Goal: Task Accomplishment & Management: Manage account settings

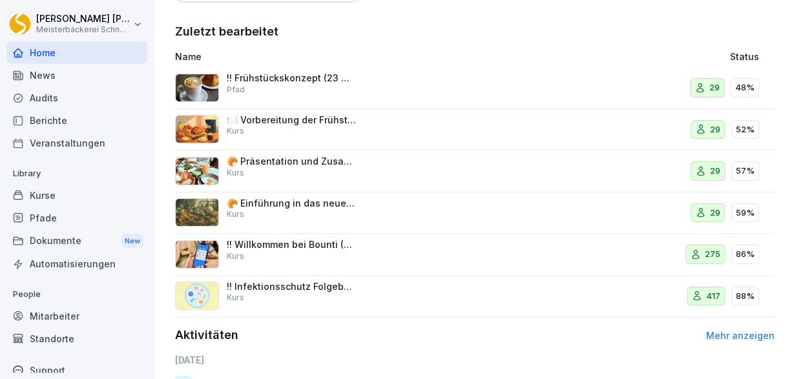
scroll to position [450, 0]
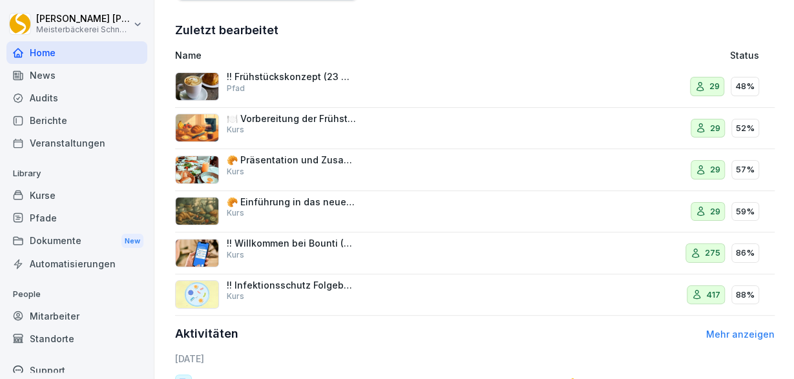
click at [312, 285] on p "!! Infektionsschutz Folgebelehrung (nach §43 IfSG)" at bounding box center [291, 286] width 129 height 12
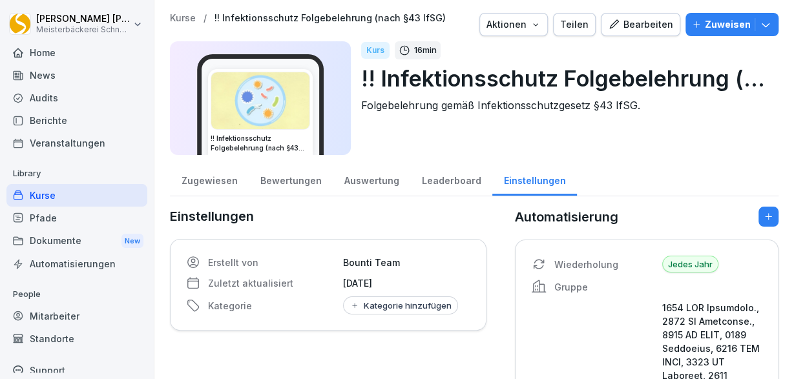
click at [286, 182] on div "Bewertungen" at bounding box center [291, 179] width 84 height 33
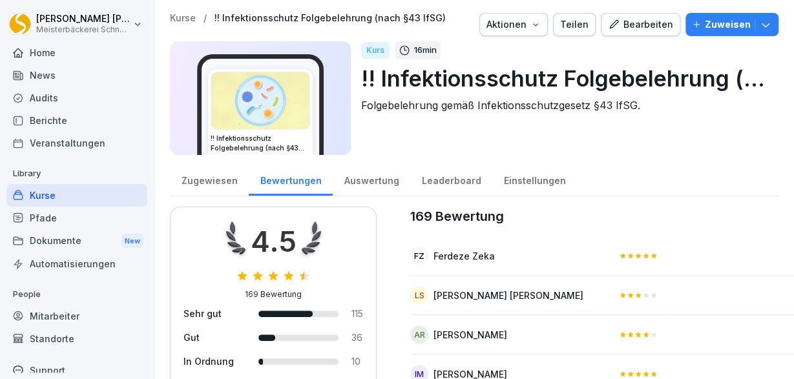
click at [361, 180] on div "Auswertung" at bounding box center [372, 179] width 78 height 33
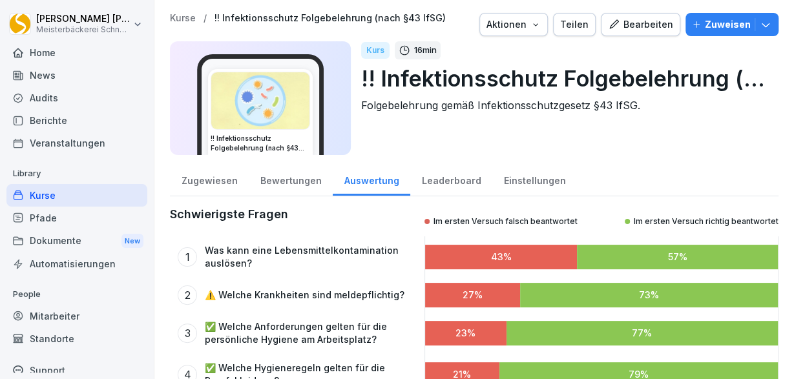
click at [282, 182] on div "Bewertungen" at bounding box center [291, 179] width 84 height 33
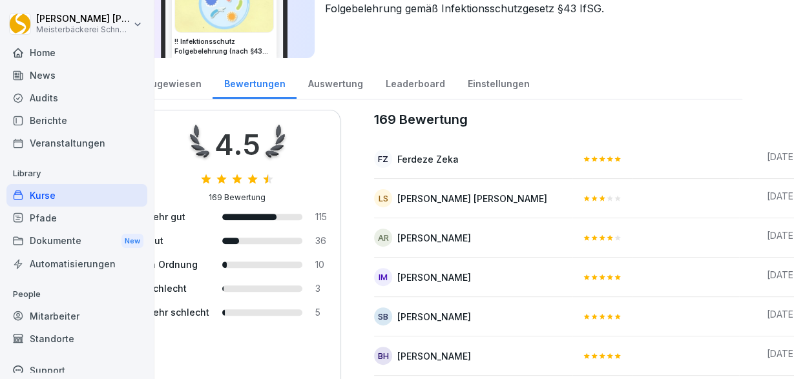
scroll to position [75, 36]
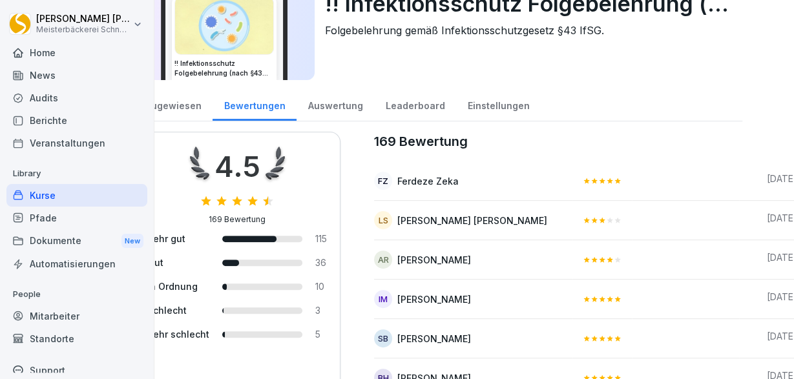
click at [467, 50] on div "Kurs 16 min !! Infektionsschutz Folgebelehrung (nach §43 IfSG) Folgebelehrung g…" at bounding box center [528, 23] width 407 height 114
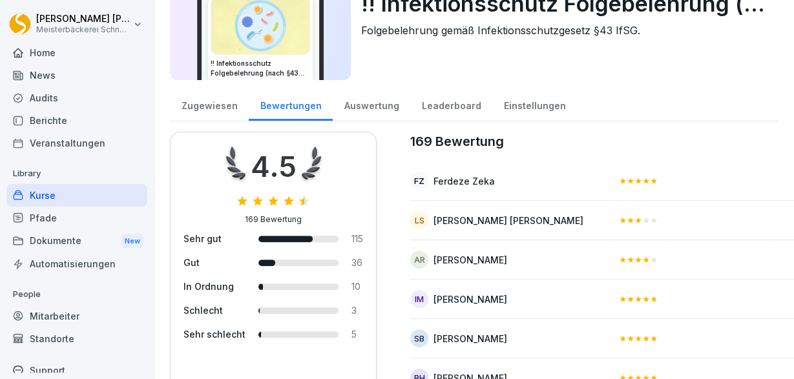
click at [210, 108] on div "Zugewiesen" at bounding box center [209, 104] width 79 height 33
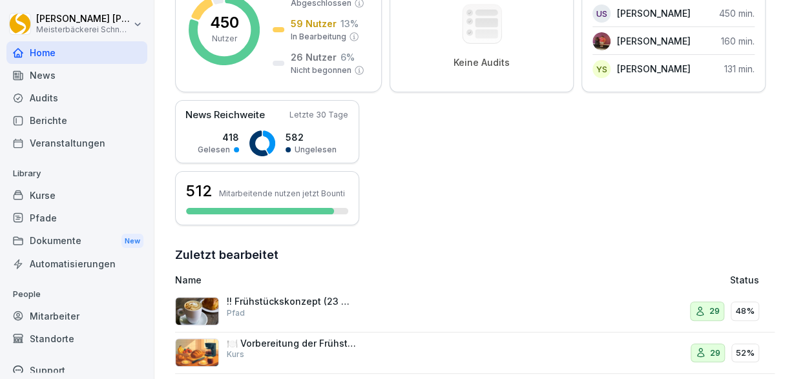
scroll to position [450, 0]
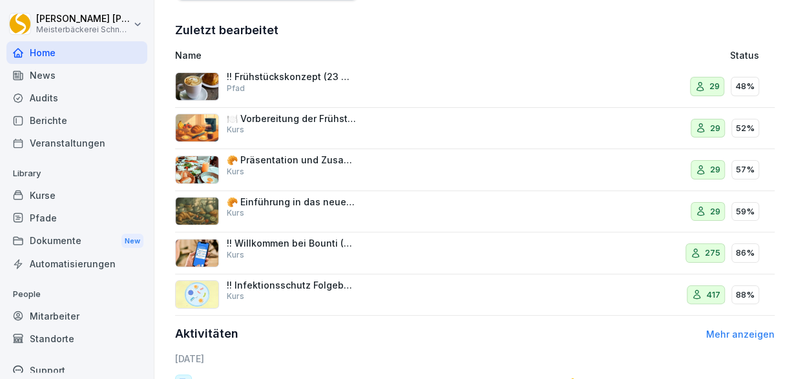
click at [375, 293] on div "!! Infektionsschutz Folgebelehrung (nach §43 IfSG) Kurs" at bounding box center [364, 295] width 379 height 31
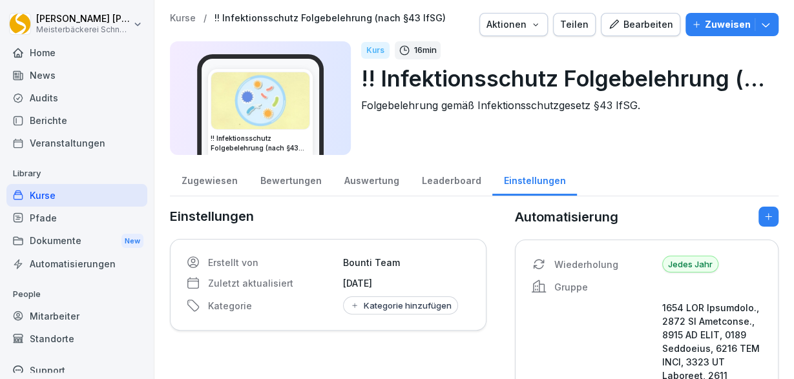
click at [365, 183] on div "Auswertung" at bounding box center [372, 179] width 78 height 33
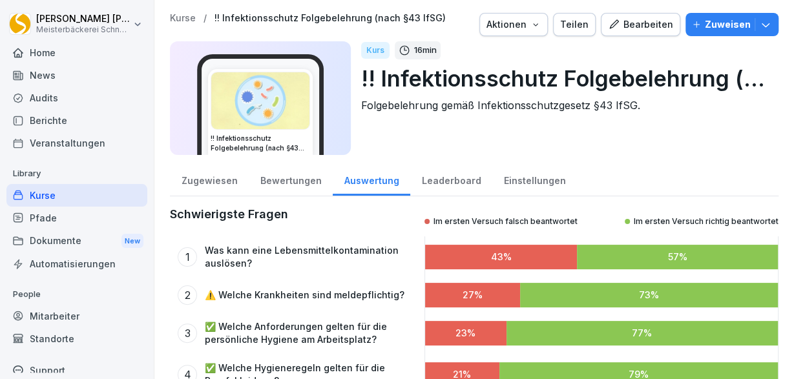
click at [302, 176] on div "Bewertungen" at bounding box center [291, 179] width 84 height 33
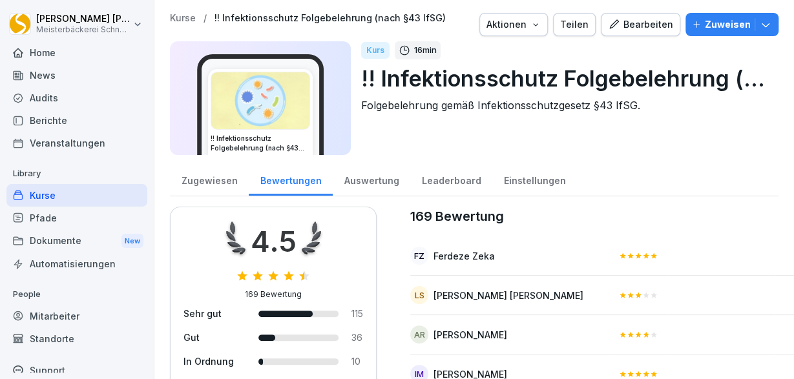
click at [213, 180] on div "Zugewiesen" at bounding box center [209, 179] width 79 height 33
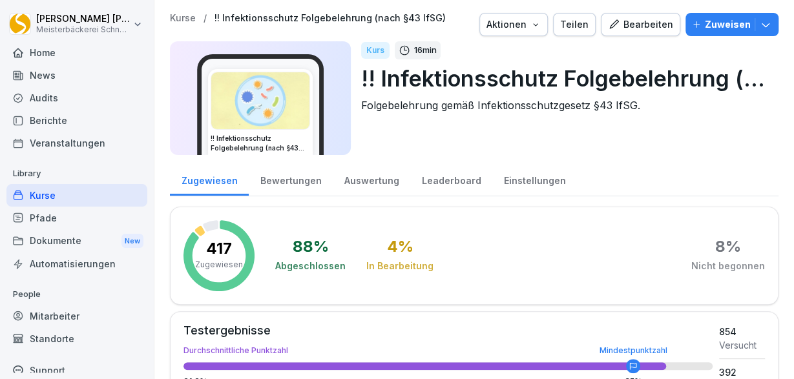
click at [45, 118] on div "Berichte" at bounding box center [76, 120] width 141 height 23
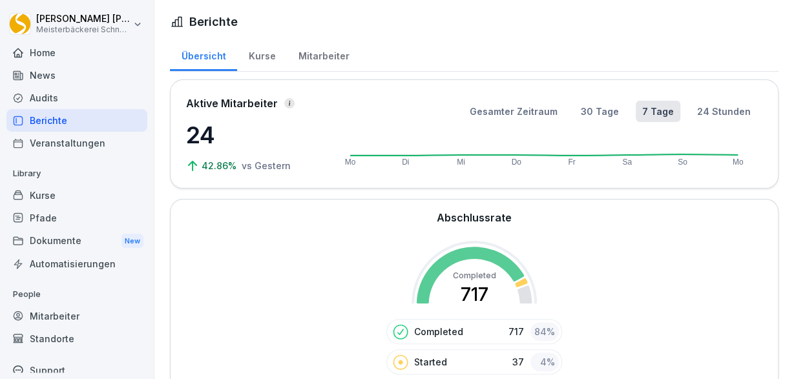
click at [51, 51] on div "Home" at bounding box center [76, 52] width 141 height 23
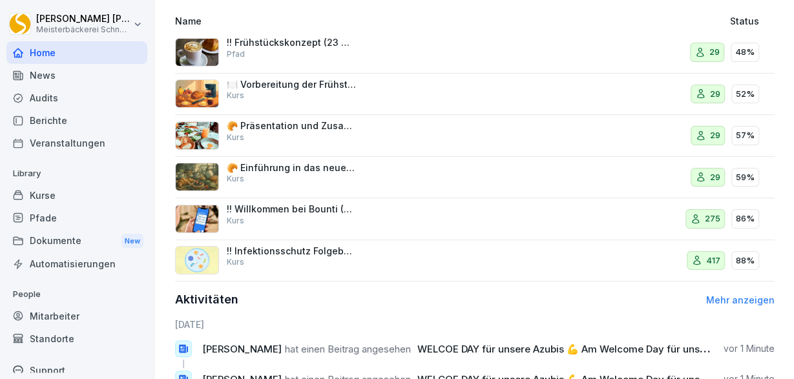
scroll to position [525, 0]
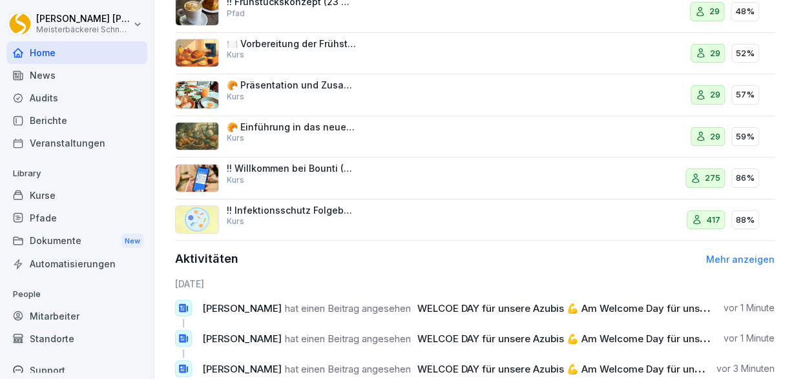
click at [734, 258] on link "Mehr anzeigen" at bounding box center [740, 259] width 68 height 11
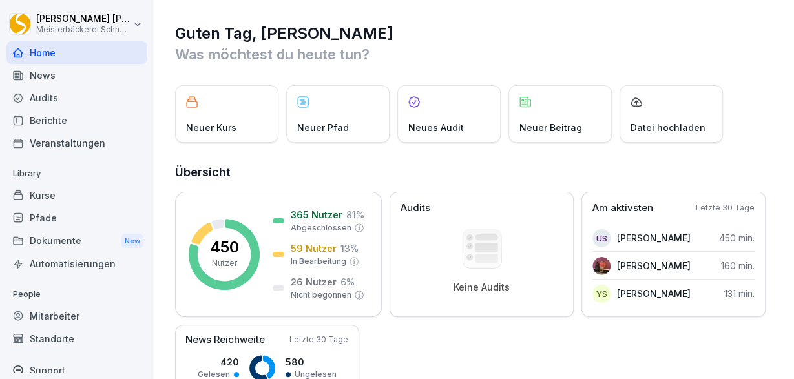
click at [52, 200] on div "Kurse" at bounding box center [76, 195] width 141 height 23
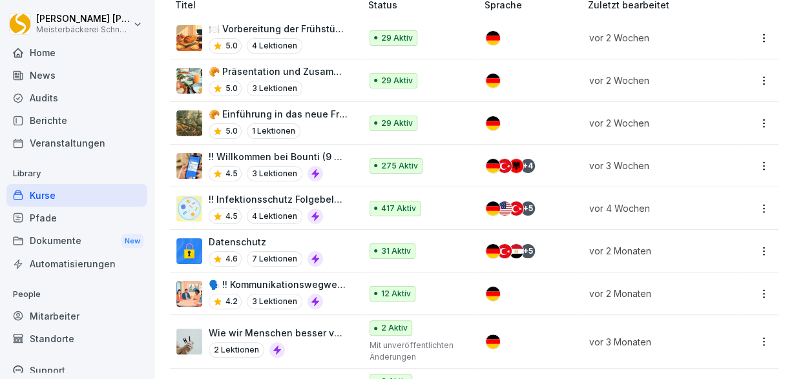
scroll to position [300, 0]
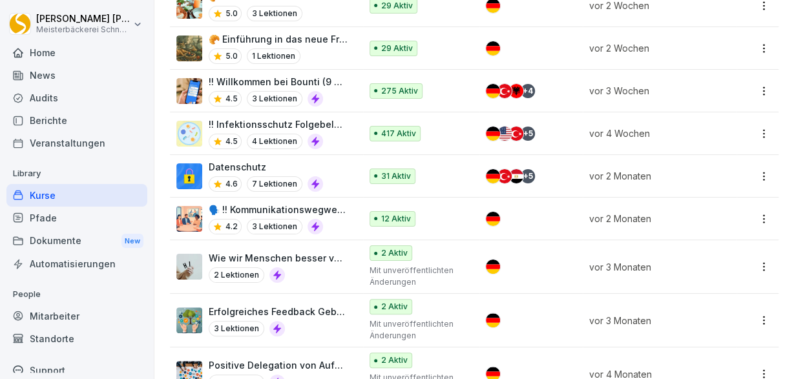
click at [347, 213] on p "🗣️ !! Kommunikationswegweiser !!: Konfliktgespräche erfolgreich führen" at bounding box center [278, 210] width 139 height 14
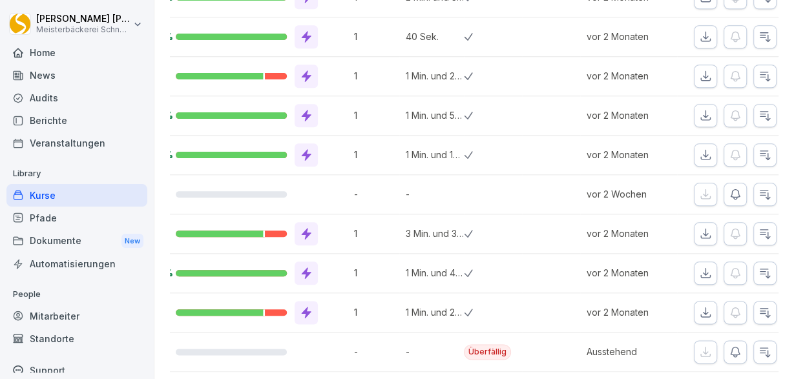
scroll to position [0, 412]
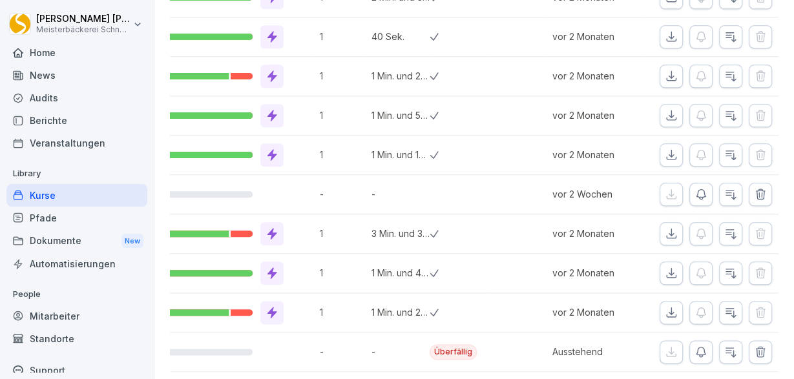
click at [703, 347] on icon "button" at bounding box center [700, 352] width 9 height 10
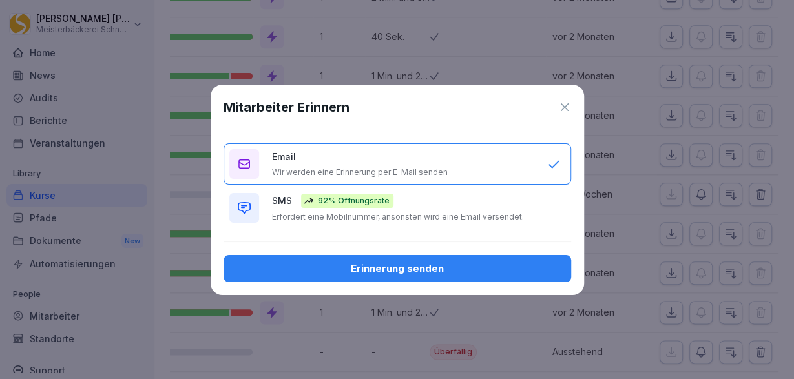
click at [303, 207] on div "92% Öffnungsrate" at bounding box center [347, 201] width 92 height 14
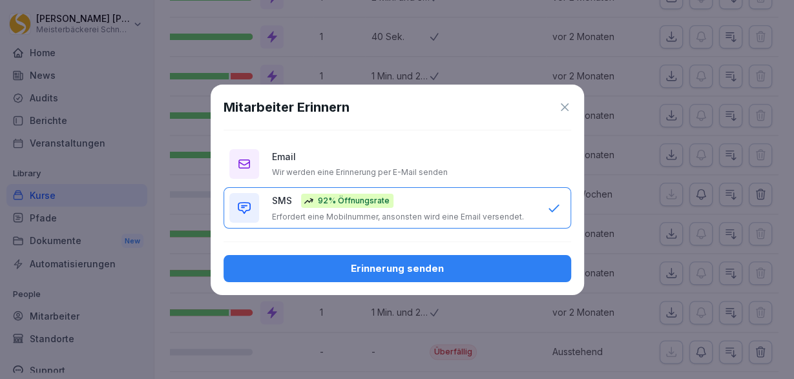
click at [399, 269] on div "Erinnerung senden" at bounding box center [397, 269] width 327 height 14
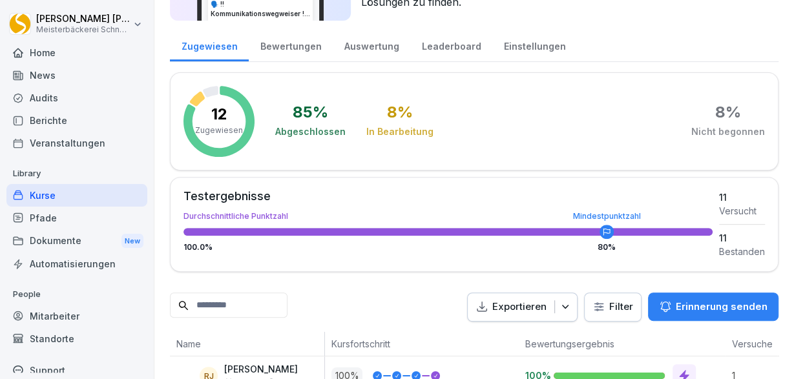
scroll to position [67, 0]
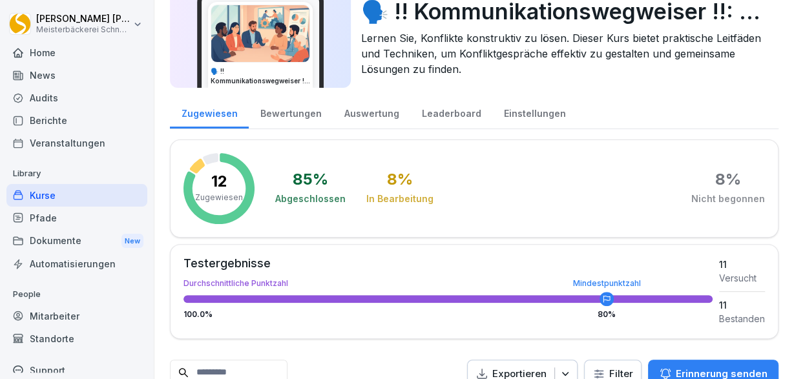
click at [284, 110] on div "Bewertungen" at bounding box center [291, 112] width 84 height 33
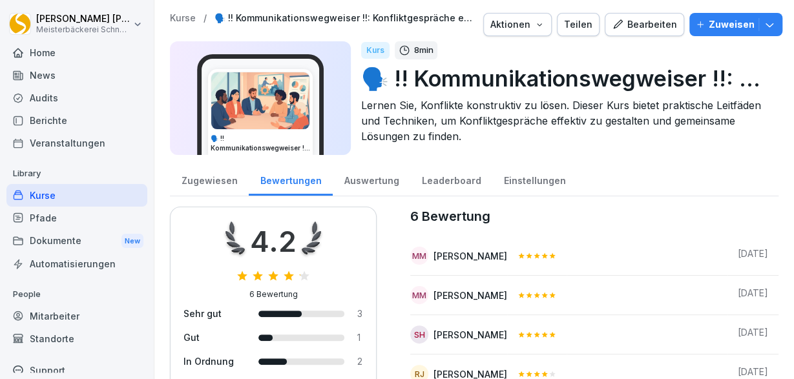
click at [373, 178] on div "Auswertung" at bounding box center [372, 179] width 78 height 33
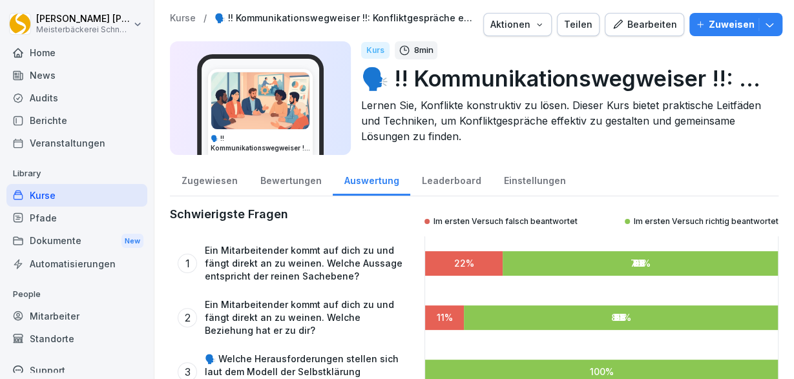
click at [448, 183] on div "Leaderboard" at bounding box center [451, 179] width 82 height 33
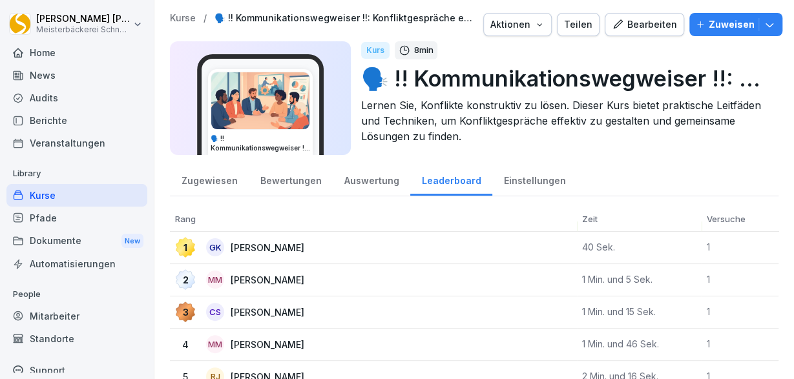
click at [516, 183] on div "Einstellungen" at bounding box center [534, 179] width 85 height 33
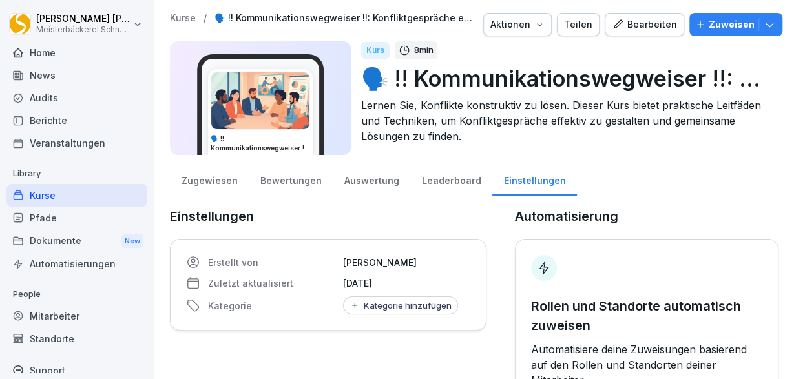
click at [221, 178] on div "Zugewiesen" at bounding box center [209, 179] width 79 height 33
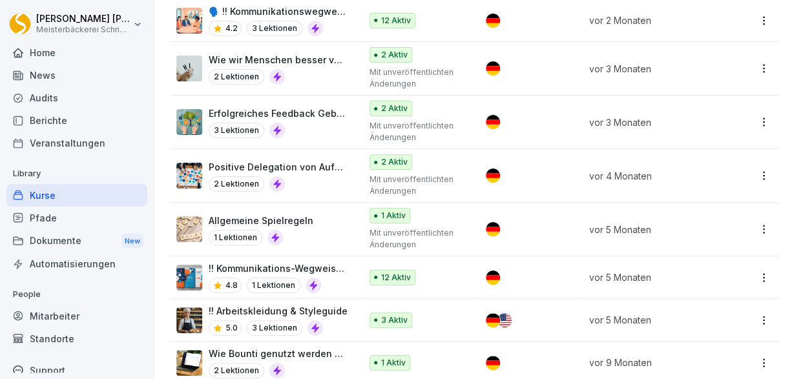
scroll to position [525, 0]
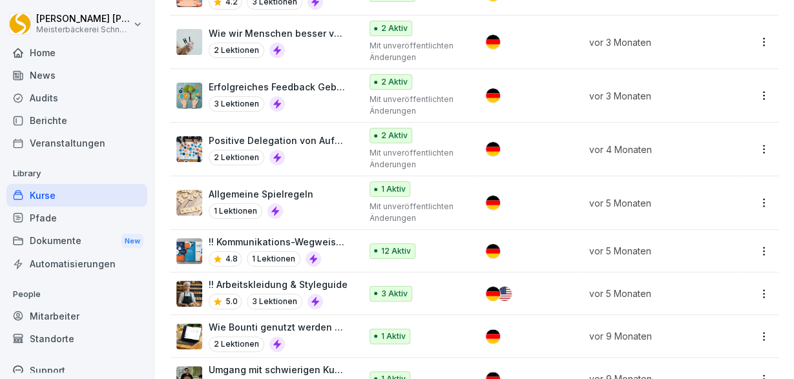
click at [344, 251] on div "4.8 1 Lektionen" at bounding box center [278, 259] width 139 height 16
